Goal: Task Accomplishment & Management: Use online tool/utility

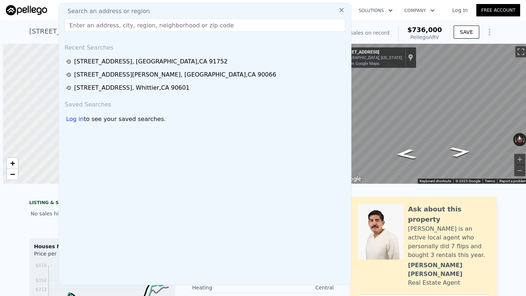
scroll to position [0, 3]
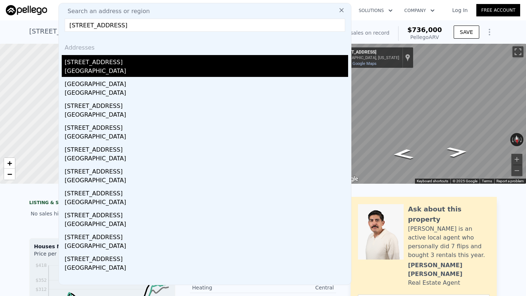
type input "[STREET_ADDRESS]"
click at [161, 64] on div "[STREET_ADDRESS]" at bounding box center [206, 61] width 283 height 12
type input "3"
type input "4"
type input "2.5"
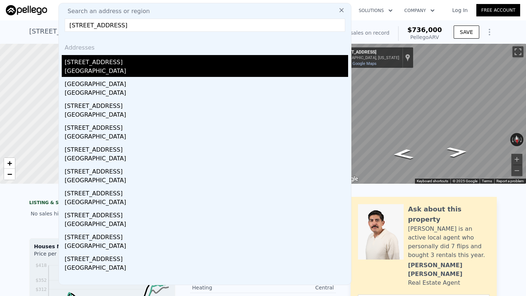
type input "1099"
type input "1800"
type input "3995"
type input "19840"
type input "$ 558,000"
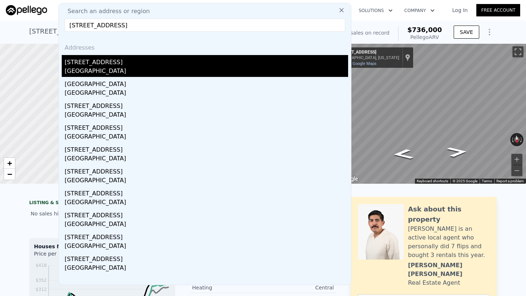
type input "4"
type input "$ 297,860"
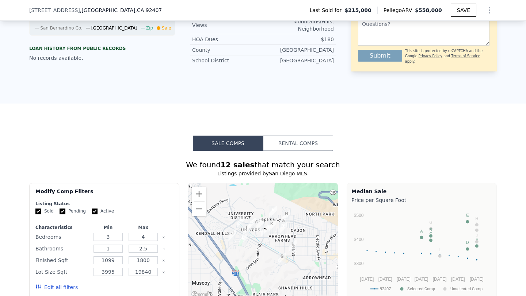
scroll to position [407, 0]
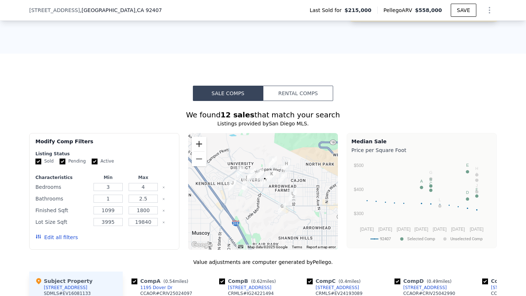
click at [202, 151] on button "Zoom in" at bounding box center [199, 144] width 15 height 15
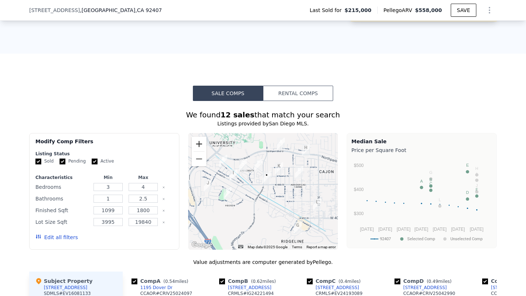
click at [202, 151] on button "Zoom in" at bounding box center [199, 144] width 15 height 15
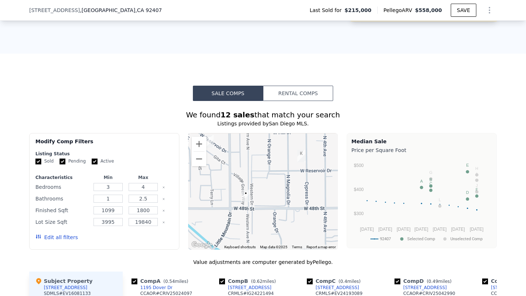
drag, startPoint x: 313, startPoint y: 185, endPoint x: 279, endPoint y: 232, distance: 58.5
click at [279, 232] on div at bounding box center [263, 191] width 150 height 117
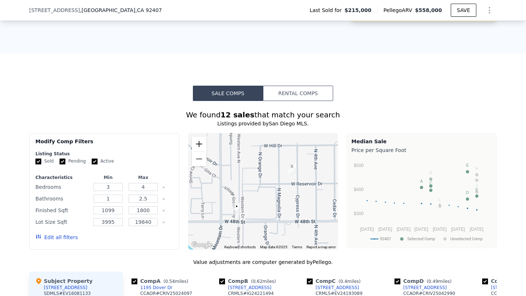
click at [202, 151] on button "Zoom in" at bounding box center [199, 144] width 15 height 15
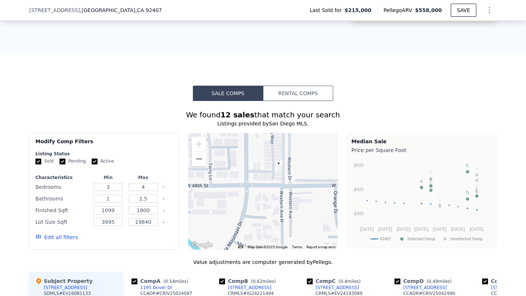
drag, startPoint x: 267, startPoint y: 216, endPoint x: 334, endPoint y: 150, distance: 94.5
click at [335, 150] on div at bounding box center [263, 191] width 150 height 117
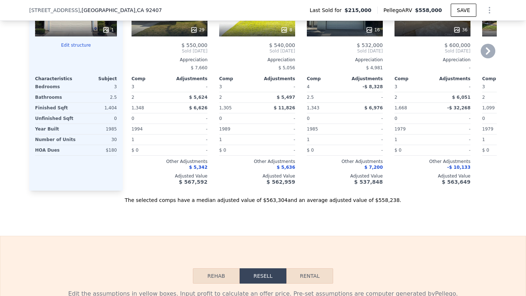
scroll to position [891, 0]
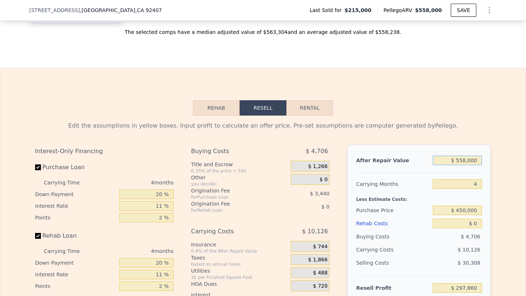
click at [466, 165] on input "$ 558,000" at bounding box center [457, 160] width 49 height 9
type input "$ 5,500"
type input "-$ 229,585"
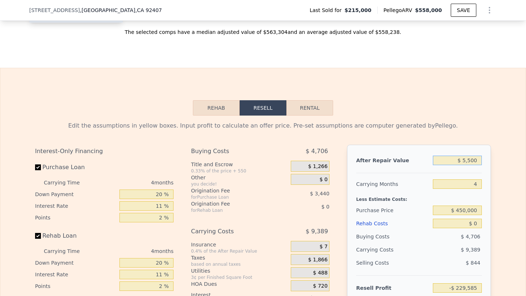
type input "$ 55,000"
type input "-$ 177,644"
type input "$ 550,000"
type input "$ 290,297"
type input "$ 550,000"
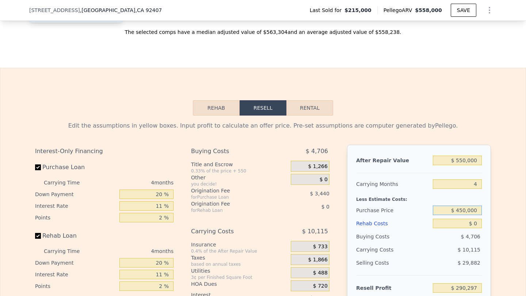
click at [467, 215] on input "$ 450,000" at bounding box center [457, 210] width 49 height 9
type input "$ 355,000"
click at [471, 229] on input "$ 0" at bounding box center [457, 223] width 49 height 9
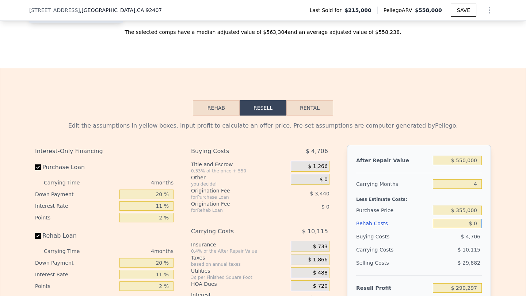
type input "$ 143,487"
click at [471, 229] on input "$ 0" at bounding box center [457, 223] width 49 height 9
type input "$ 1"
type input "$ 143,486"
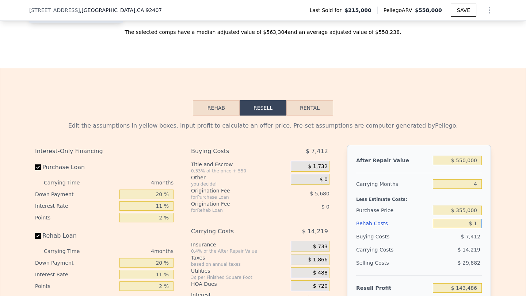
type input "$ 10"
type input "$ 143,477"
type input "$ 1,000"
type input "$ 143,381"
type input "$ 10,000"
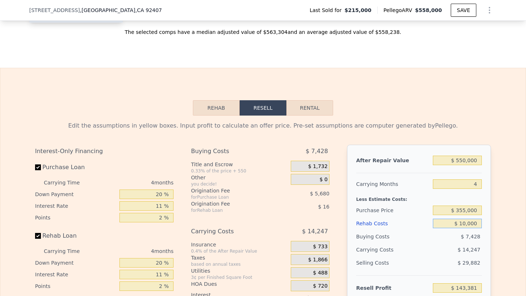
type input "$ 142,443"
type input "$ 100,000"
type input "$ 38,955"
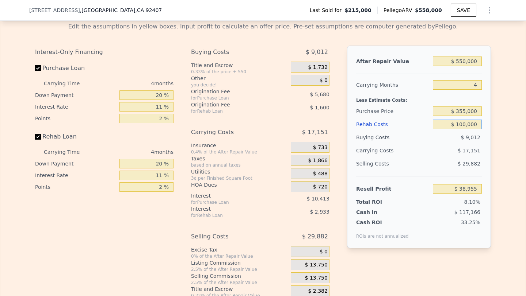
scroll to position [1026, 0]
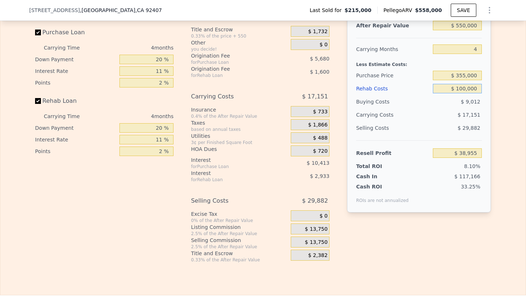
type input "$ 100,000"
click at [307, 246] on span "$ 13,750" at bounding box center [316, 242] width 23 height 7
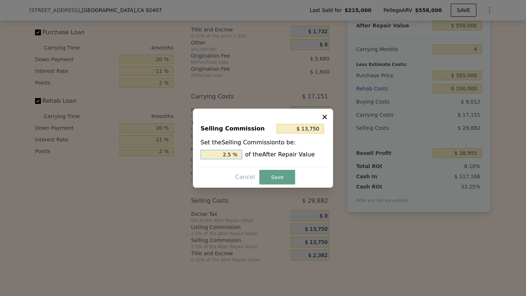
click at [221, 153] on input "2.5 %" at bounding box center [221, 154] width 42 height 9
type input "0 %"
type input "$ 0"
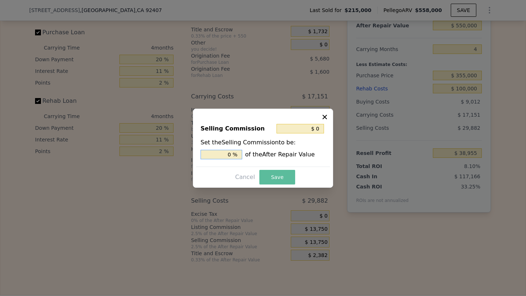
type input "0 %"
click at [278, 174] on button "Save" at bounding box center [277, 177] width 36 height 15
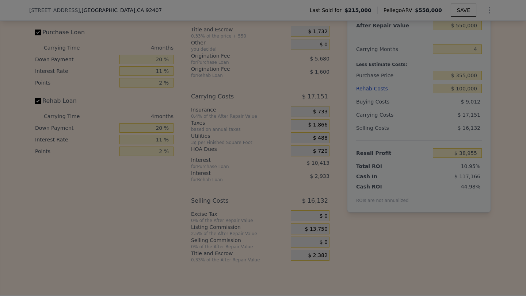
type input "$ 52,705"
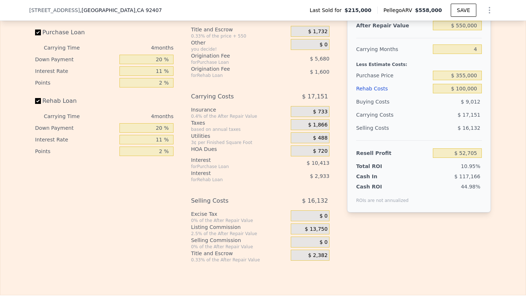
scroll to position [991, 0]
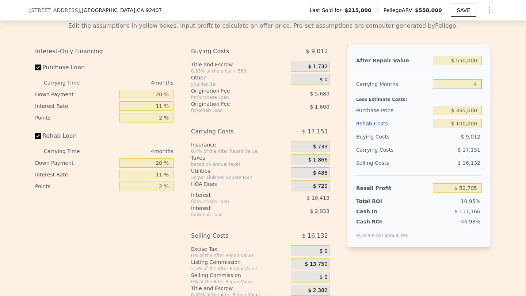
click at [470, 89] on input "4" at bounding box center [457, 84] width 49 height 9
type input "5"
type input "$ 48,415"
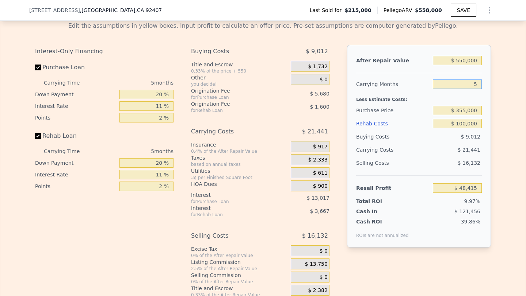
type input "5"
click at [429, 101] on div "Less Estimate Costs:" at bounding box center [419, 97] width 126 height 13
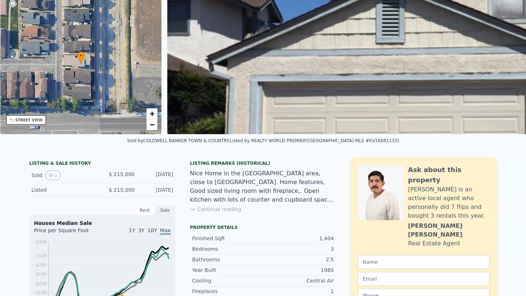
scroll to position [0, 0]
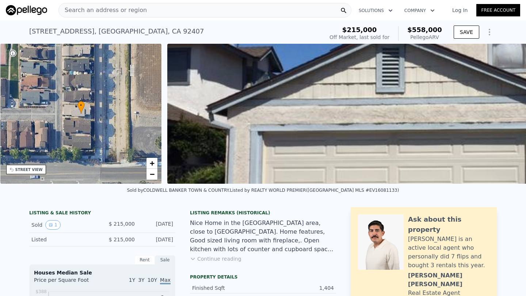
type input "$ 558,000"
type input "4"
type input "$ 0"
type input "$ 297,860"
click at [153, 173] on span "−" at bounding box center [152, 174] width 5 height 9
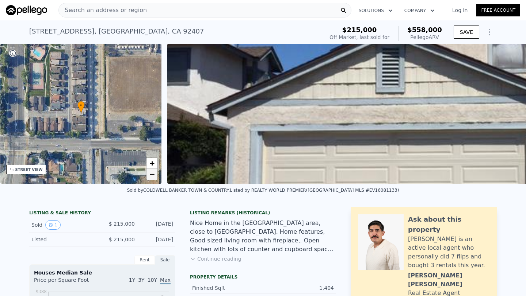
click at [153, 173] on span "−" at bounding box center [152, 174] width 5 height 9
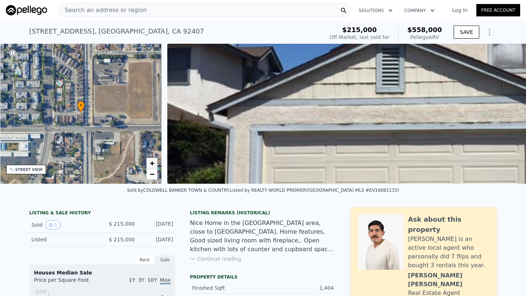
click at [153, 161] on span "+" at bounding box center [152, 163] width 5 height 9
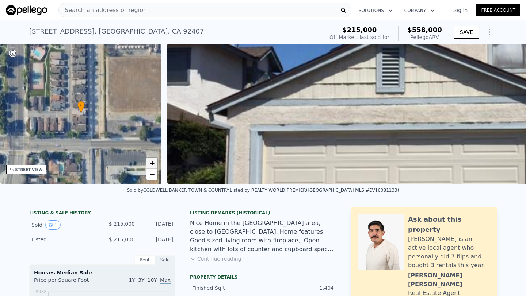
click at [153, 161] on span "+" at bounding box center [152, 163] width 5 height 9
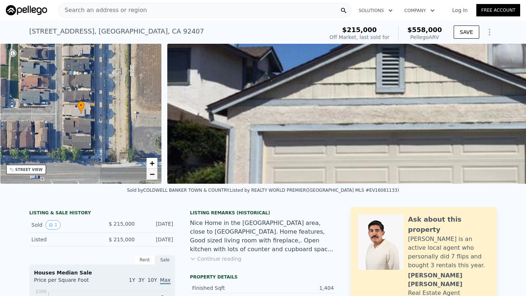
click at [151, 176] on span "−" at bounding box center [152, 174] width 5 height 9
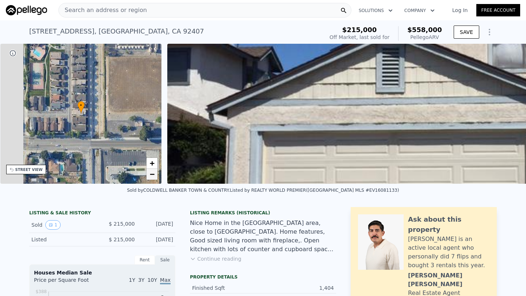
click at [151, 176] on span "−" at bounding box center [152, 174] width 5 height 9
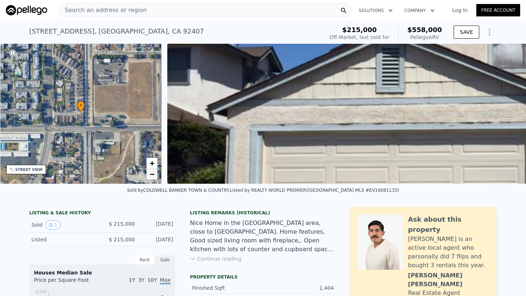
click at [151, 176] on span "−" at bounding box center [152, 174] width 5 height 9
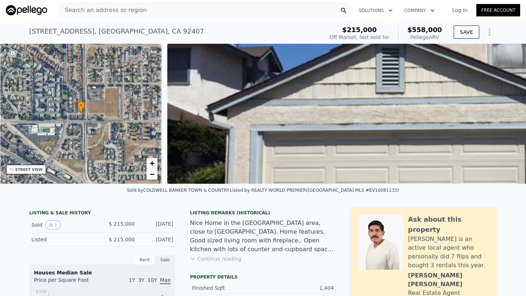
click at [150, 165] on span "+" at bounding box center [152, 163] width 5 height 9
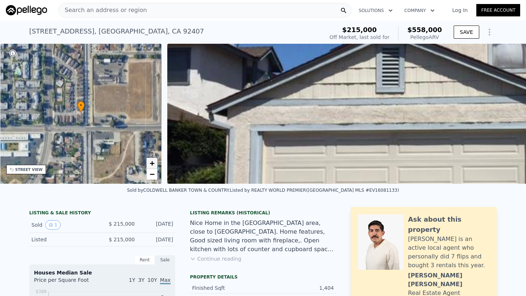
click at [150, 165] on span "+" at bounding box center [152, 163] width 5 height 9
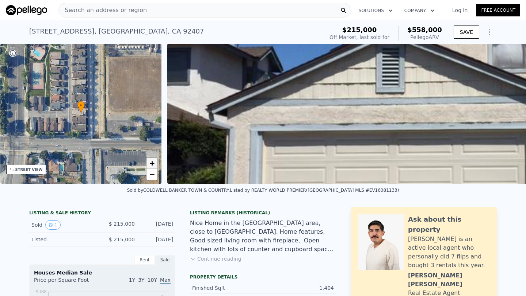
click at [150, 165] on span "+" at bounding box center [152, 163] width 5 height 9
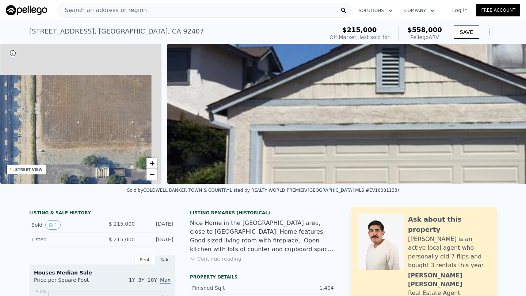
drag, startPoint x: 133, startPoint y: 129, endPoint x: 39, endPoint y: 167, distance: 101.5
click at [39, 167] on div "• + − STREET VIEW" at bounding box center [80, 114] width 161 height 140
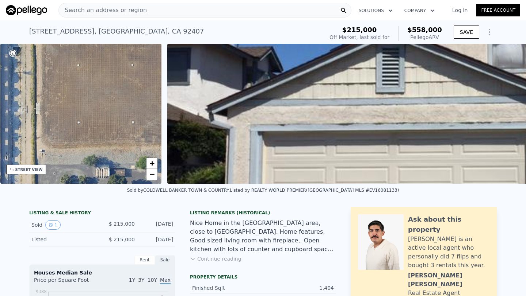
click at [151, 183] on div "• + −" at bounding box center [80, 114] width 161 height 140
click at [151, 178] on span "−" at bounding box center [152, 174] width 5 height 9
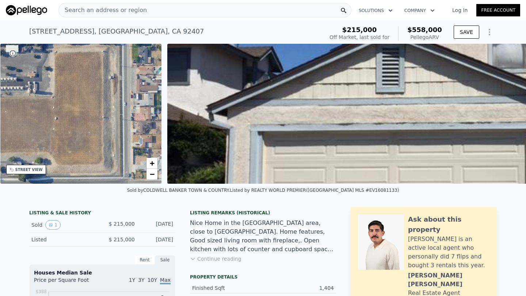
drag, startPoint x: 135, startPoint y: 139, endPoint x: 61, endPoint y: 161, distance: 76.9
click at [61, 161] on div "• + −" at bounding box center [80, 114] width 161 height 140
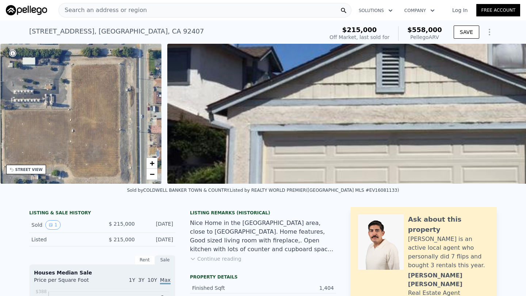
drag, startPoint x: 65, startPoint y: 118, endPoint x: 107, endPoint y: 153, distance: 55.2
click at [107, 153] on div "• + −" at bounding box center [80, 114] width 161 height 140
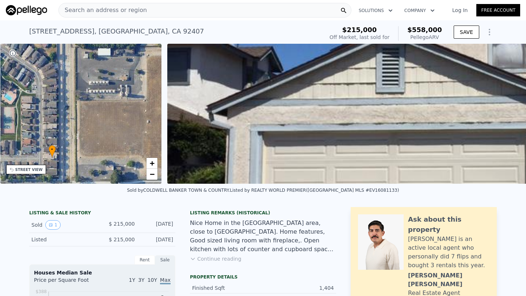
drag, startPoint x: 87, startPoint y: 144, endPoint x: 135, endPoint y: 111, distance: 58.4
click at [137, 111] on div "• + −" at bounding box center [80, 114] width 161 height 140
drag, startPoint x: 88, startPoint y: 129, endPoint x: 116, endPoint y: 107, distance: 35.6
click at [117, 107] on div "• + −" at bounding box center [80, 114] width 161 height 140
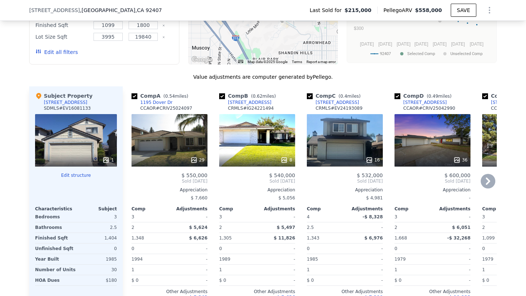
scroll to position [594, 0]
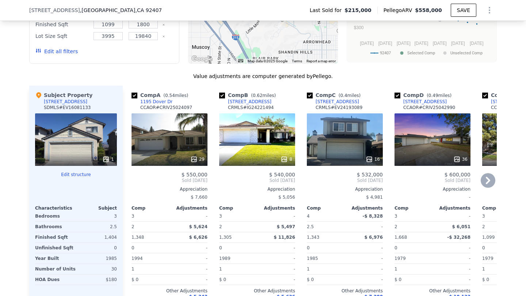
click at [344, 163] on div "16" at bounding box center [345, 159] width 70 height 7
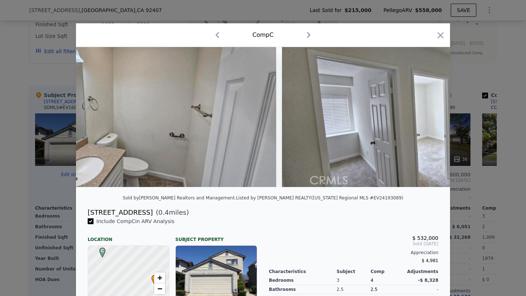
scroll to position [0, 1601]
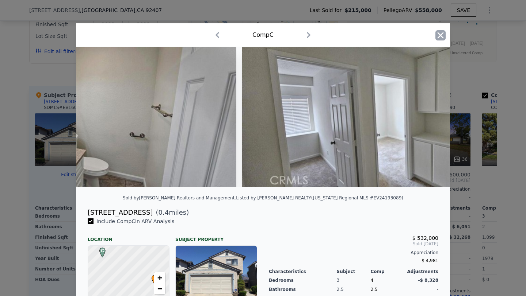
click at [439, 33] on icon "button" at bounding box center [440, 35] width 10 height 10
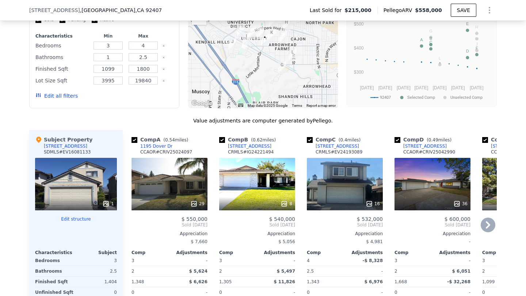
scroll to position [545, 0]
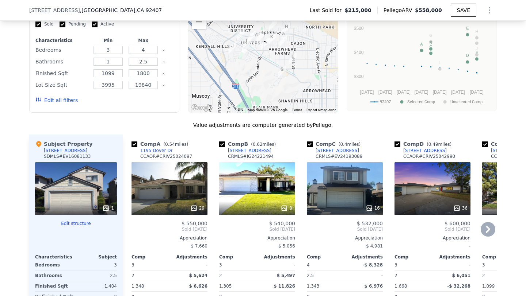
click at [419, 193] on div "36" at bounding box center [432, 188] width 76 height 53
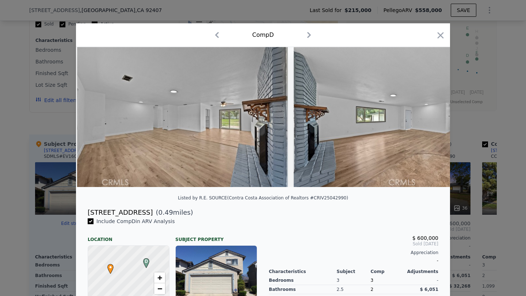
scroll to position [0, 1732]
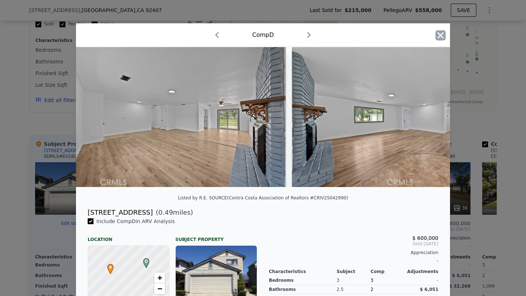
click at [435, 33] on icon "button" at bounding box center [440, 35] width 10 height 10
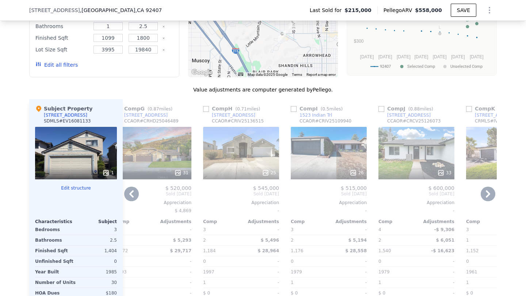
scroll to position [590, 0]
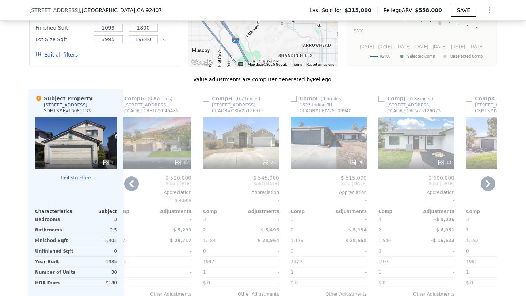
click at [412, 151] on div "33" at bounding box center [416, 143] width 76 height 53
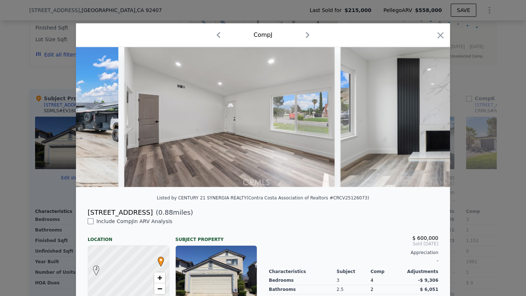
scroll to position [0, 832]
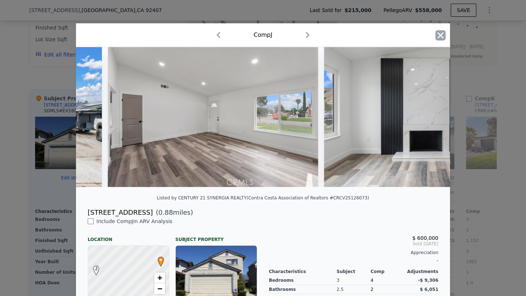
click at [437, 38] on icon "button" at bounding box center [440, 35] width 10 height 10
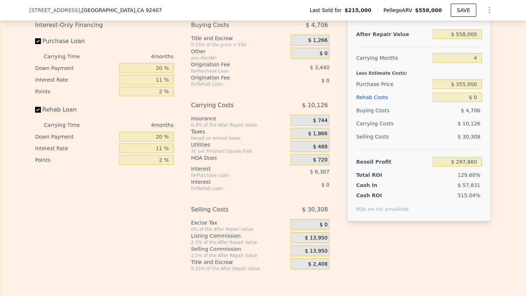
scroll to position [1017, 0]
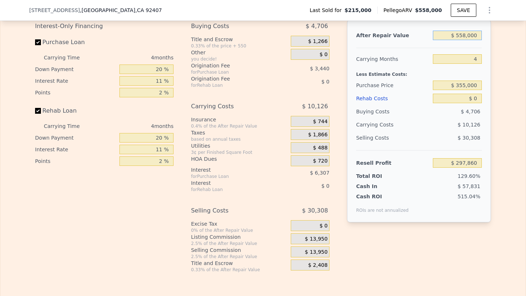
click at [467, 40] on input "$ 558,000" at bounding box center [457, 35] width 49 height 9
type input "$ 55"
type input "-$ 229,585"
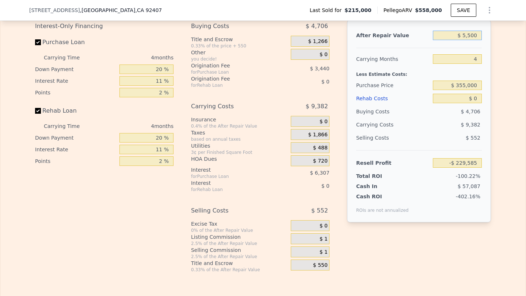
type input "$ 55,000"
type input "-$ 177,644"
type input "$ 550,000"
type input "$ 290,297"
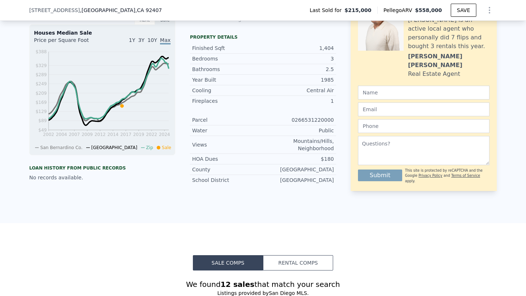
scroll to position [227, 0]
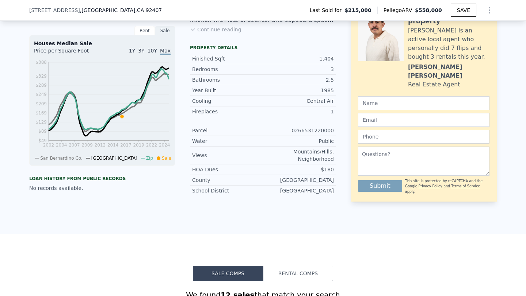
type input "$ 558,000"
type input "$ 297,860"
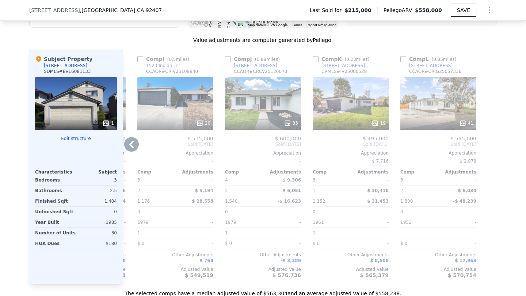
scroll to position [0, 0]
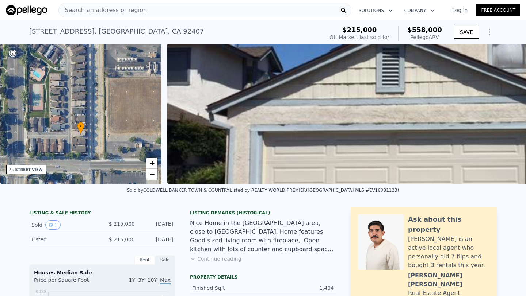
click at [41, 30] on div "[STREET_ADDRESS]" at bounding box center [116, 31] width 175 height 10
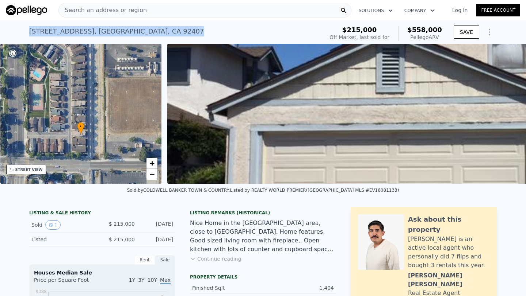
drag, startPoint x: 28, startPoint y: 30, endPoint x: 210, endPoint y: 29, distance: 182.5
click at [210, 29] on div "[STREET_ADDRESS] Sold [DATE] for $215k (~ARV $558k ) $215,000 Off Market, last …" at bounding box center [263, 31] width 526 height 23
copy div "[STREET_ADDRESS]"
